Goal: Task Accomplishment & Management: Manage account settings

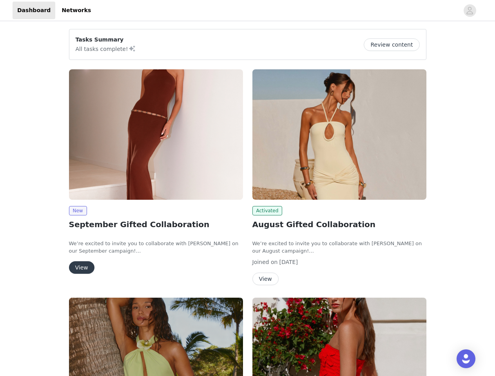
click at [248, 188] on div "Activated August Gifted Collaboration We’re excited to invite you to collaborat…" at bounding box center [339, 179] width 183 height 228
click at [247, 11] on div at bounding box center [277, 11] width 363 height 18
click at [470, 11] on icon "avatar" at bounding box center [469, 10] width 7 height 13
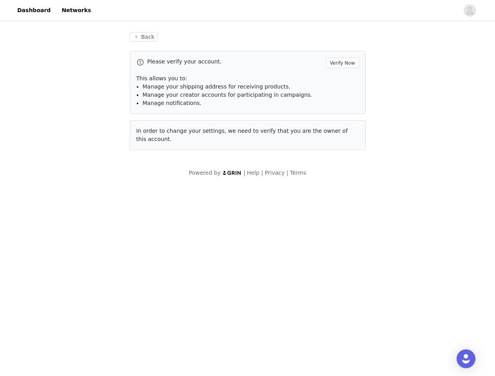
click at [78, 211] on body "Dashboard Networks Back Please verify your account. Verify Now This allows you …" at bounding box center [247, 188] width 495 height 376
